Goal: Information Seeking & Learning: Check status

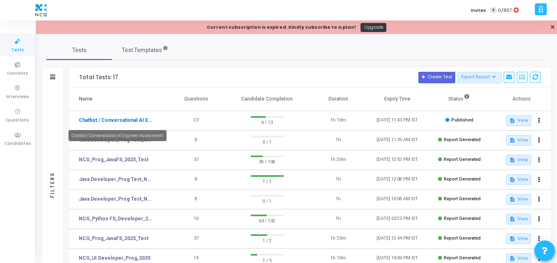
click at [110, 120] on link "Chatbot / Conversational AI Engineer Assessment" at bounding box center [117, 120] width 76 height 7
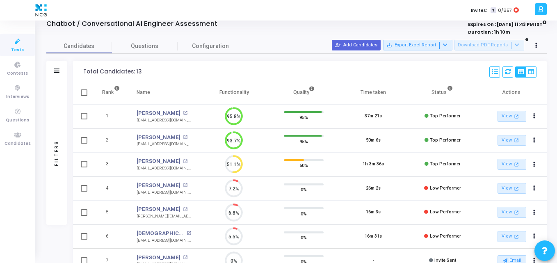
scroll to position [31, 0]
click at [149, 160] on link "[PERSON_NAME]" at bounding box center [159, 161] width 44 height 8
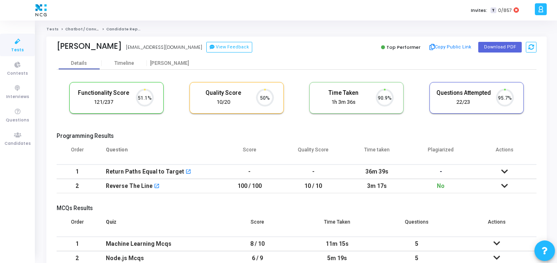
scroll to position [17, 21]
click at [500, 50] on button "Download PDF" at bounding box center [501, 47] width 44 height 11
click at [283, 140] on div "Programming Results Order Question Score Quality Score Time taken Plagiarized A…" at bounding box center [297, 165] width 480 height 65
click at [16, 44] on icon at bounding box center [17, 42] width 17 height 10
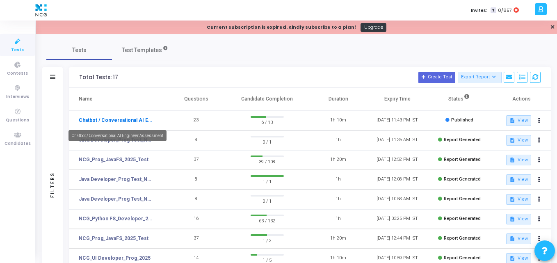
click at [109, 119] on link "Chatbot / Conversational AI Engineer Assessment" at bounding box center [117, 120] width 76 height 7
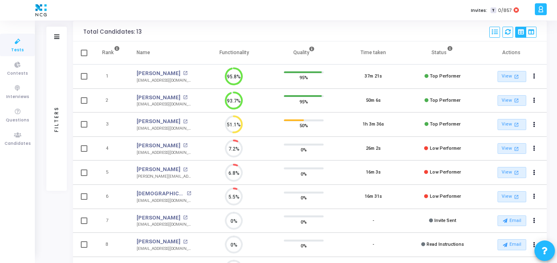
scroll to position [73, 0]
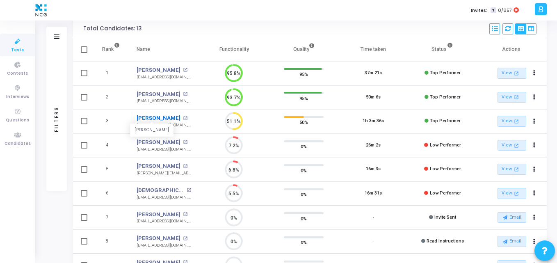
click at [142, 117] on link "[PERSON_NAME]" at bounding box center [159, 118] width 44 height 8
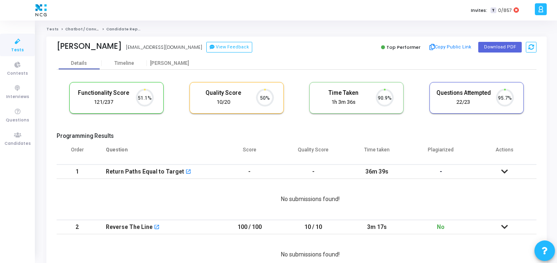
scroll to position [17, 21]
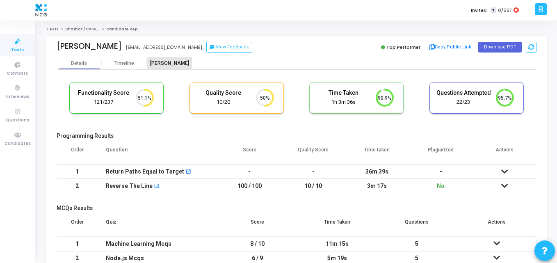
click at [175, 60] on div "[PERSON_NAME]" at bounding box center [169, 63] width 45 height 6
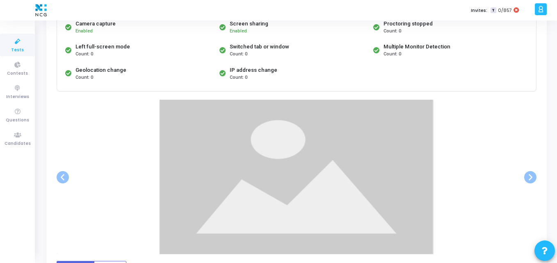
scroll to position [88, 0]
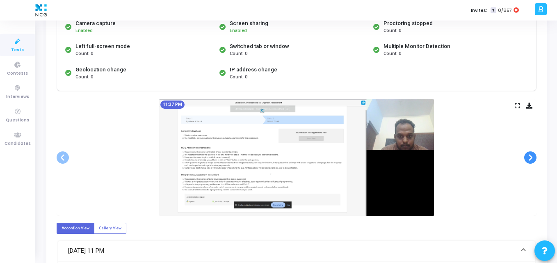
click at [536, 159] on span at bounding box center [531, 157] width 12 height 12
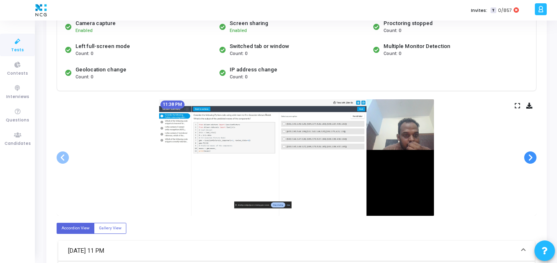
click at [536, 159] on span at bounding box center [531, 157] width 12 height 12
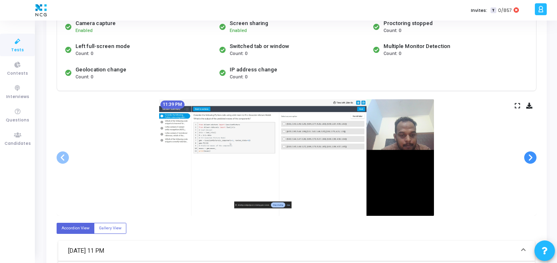
click at [536, 159] on span at bounding box center [531, 157] width 12 height 12
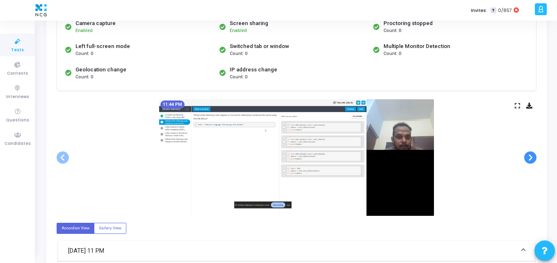
click at [536, 159] on span at bounding box center [531, 157] width 12 height 12
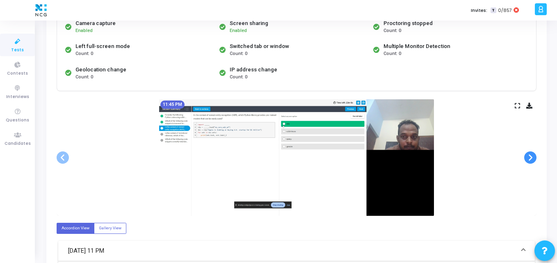
click at [536, 159] on span at bounding box center [531, 157] width 12 height 12
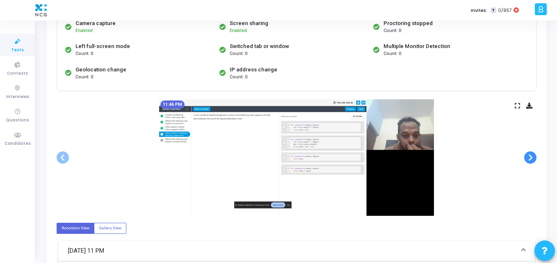
click at [536, 159] on span at bounding box center [531, 157] width 12 height 12
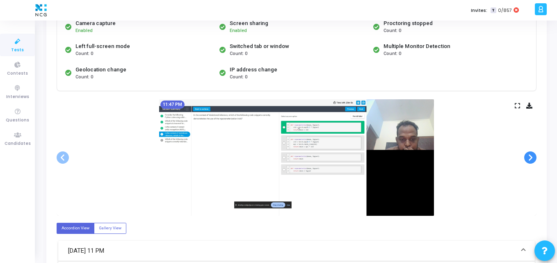
click at [536, 159] on span at bounding box center [531, 157] width 12 height 12
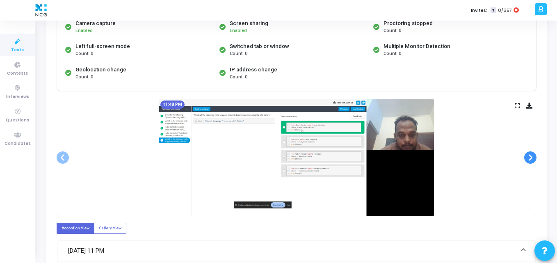
click at [536, 159] on span at bounding box center [531, 157] width 12 height 12
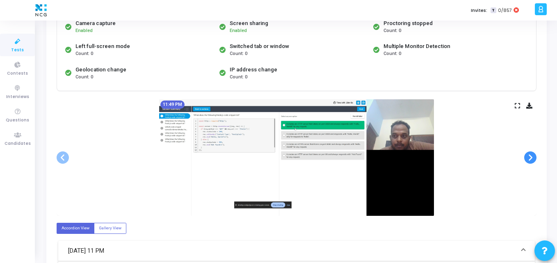
click at [536, 159] on span at bounding box center [531, 157] width 12 height 12
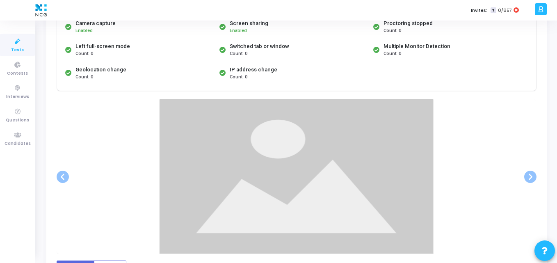
click at [536, 159] on div at bounding box center [297, 176] width 480 height 155
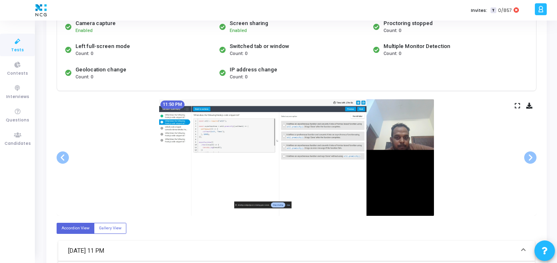
click at [478, 146] on div "11:50 PM" at bounding box center [297, 157] width 480 height 117
click at [63, 155] on span at bounding box center [63, 157] width 12 height 12
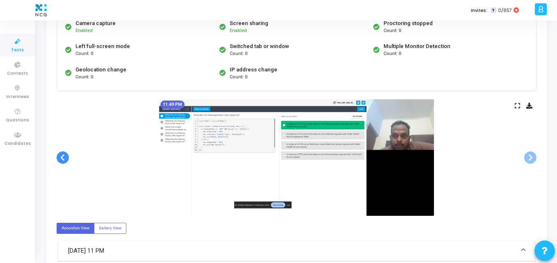
click at [63, 155] on span at bounding box center [63, 157] width 12 height 12
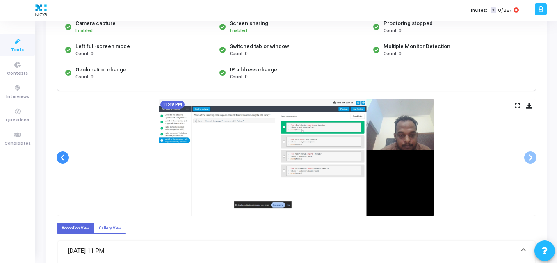
click at [63, 155] on span at bounding box center [63, 157] width 12 height 12
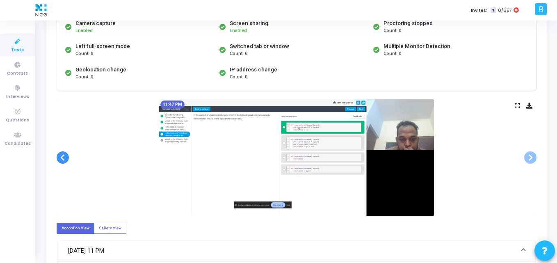
click at [63, 155] on span at bounding box center [63, 157] width 12 height 12
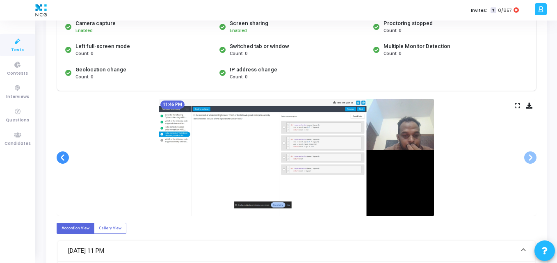
click at [63, 155] on span at bounding box center [63, 157] width 12 height 12
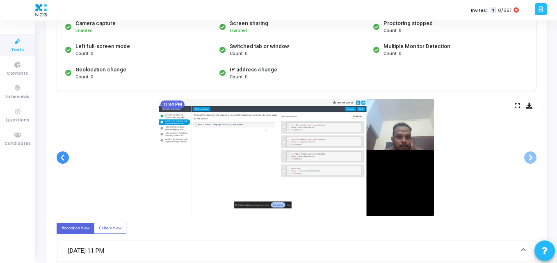
click at [63, 155] on span at bounding box center [63, 157] width 12 height 12
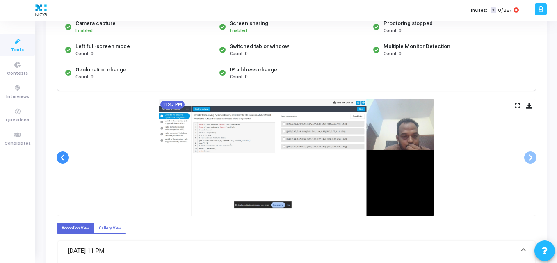
click at [63, 155] on span at bounding box center [63, 157] width 12 height 12
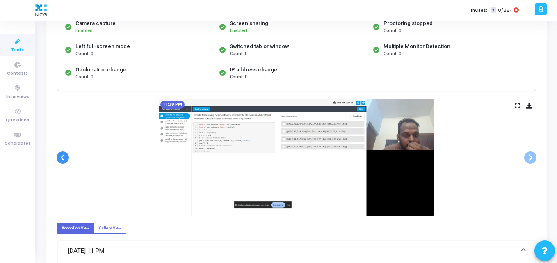
click at [63, 155] on span at bounding box center [63, 157] width 12 height 12
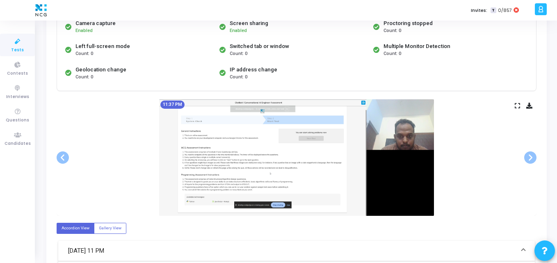
click at [530, 108] on icon at bounding box center [530, 105] width 6 height 5
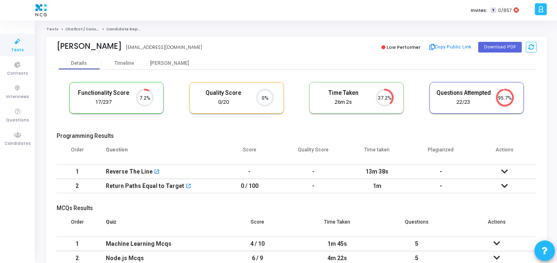
click at [206, 156] on th "Question" at bounding box center [158, 153] width 120 height 23
click at [216, 71] on div "Functionality Score 17/237 7.2% Quality Score 0/20 0% Time Taken calculated onc…" at bounding box center [297, 198] width 480 height 257
